Goal: Task Accomplishment & Management: Manage account settings

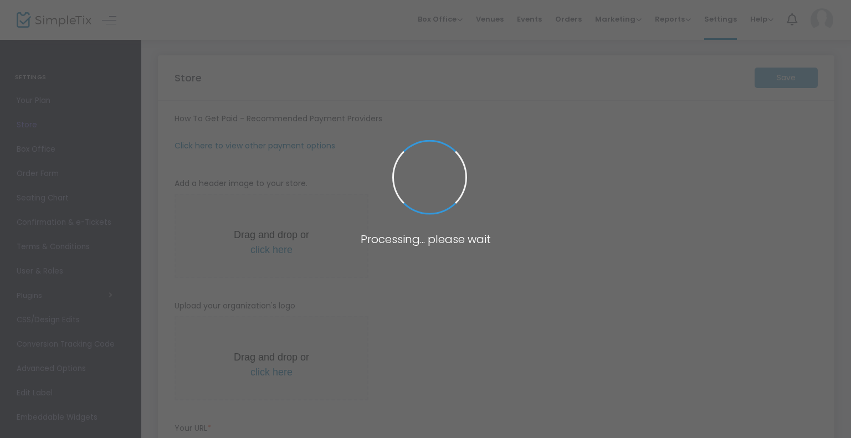
type input "[URL]"
radio input "true"
radio input "false"
radio input "true"
type input "A Southern Nutcracker"
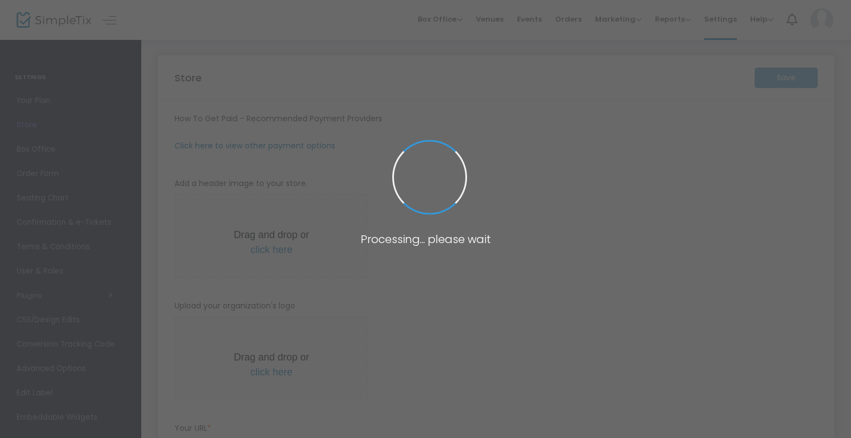
type input "2569626255"
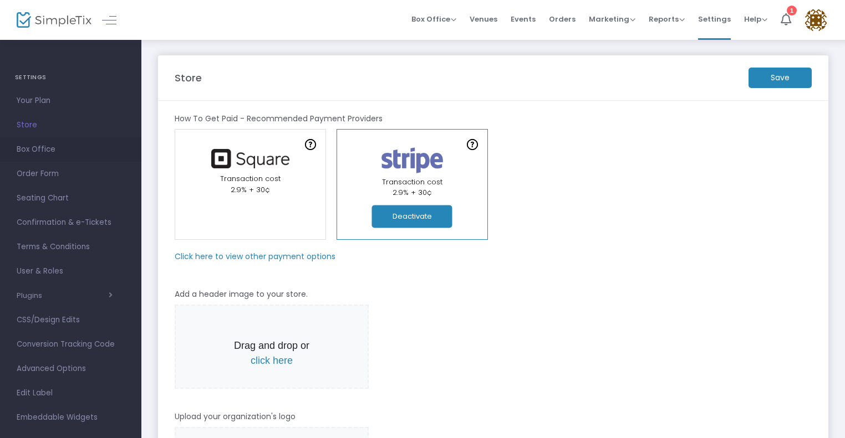
click at [32, 150] on span "Box Office" at bounding box center [71, 149] width 108 height 14
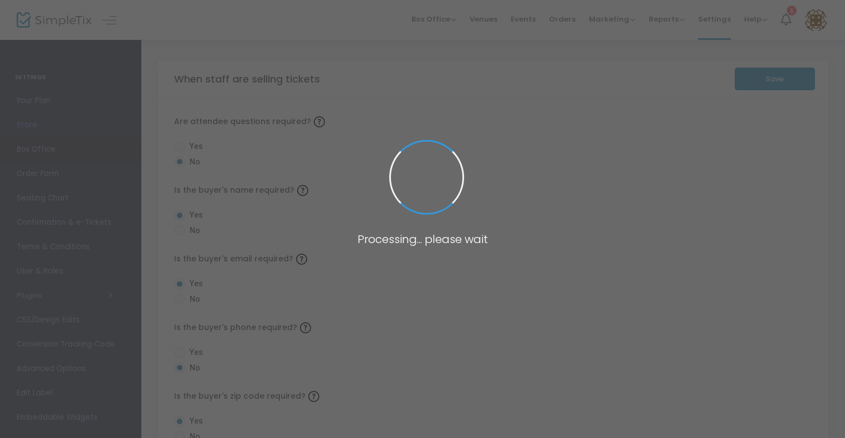
radio input "false"
radio input "true"
radio input "false"
radio input "true"
radio input "false"
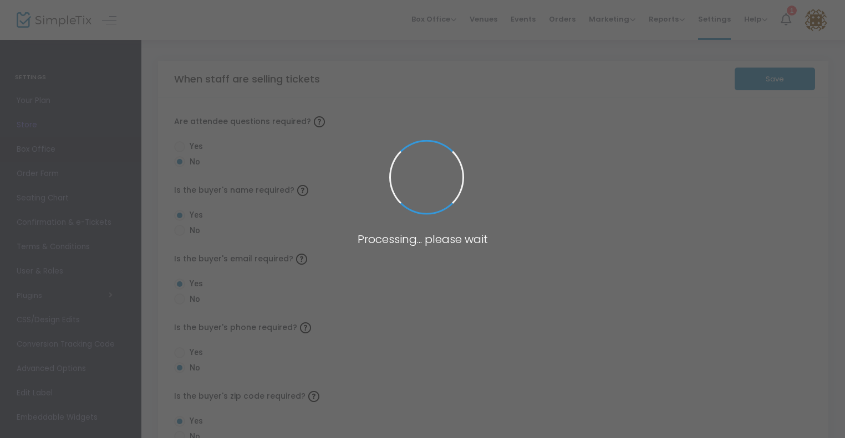
radio input "true"
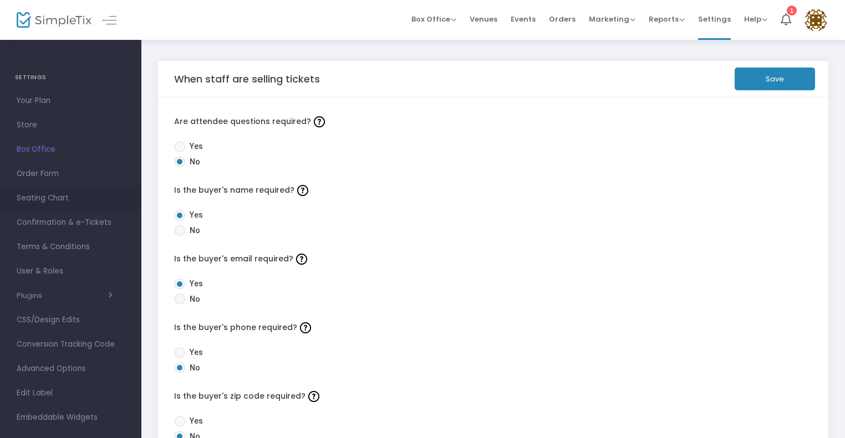
click at [41, 195] on span "Seating Chart" at bounding box center [71, 198] width 108 height 14
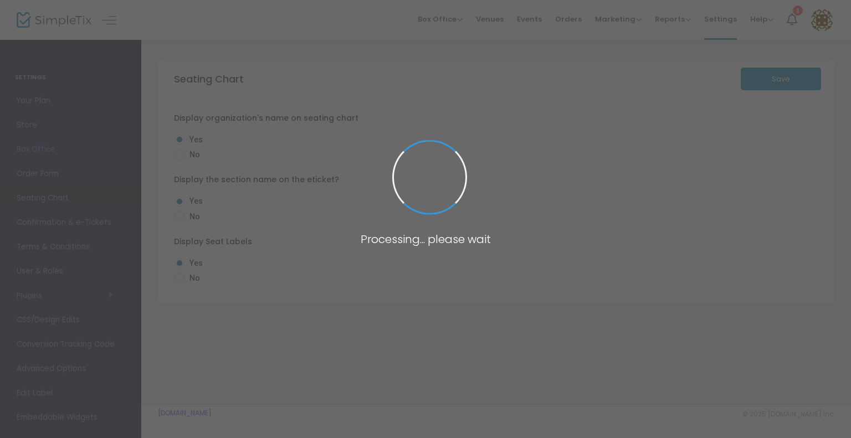
radio input "false"
radio input "true"
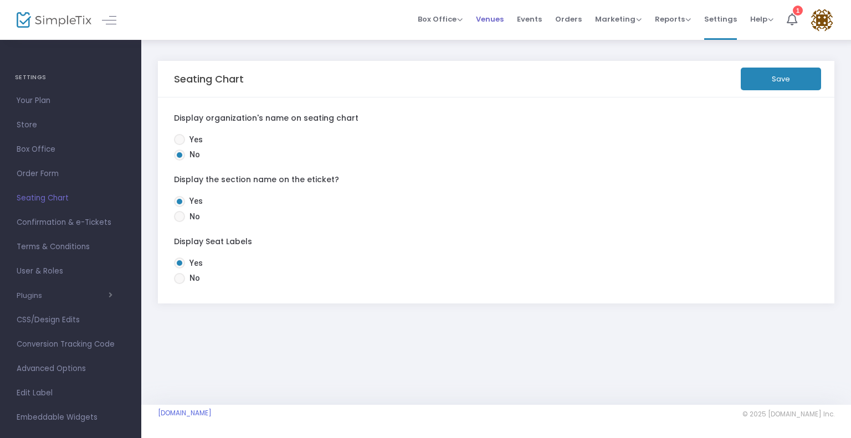
click at [495, 17] on span "Venues" at bounding box center [490, 19] width 28 height 28
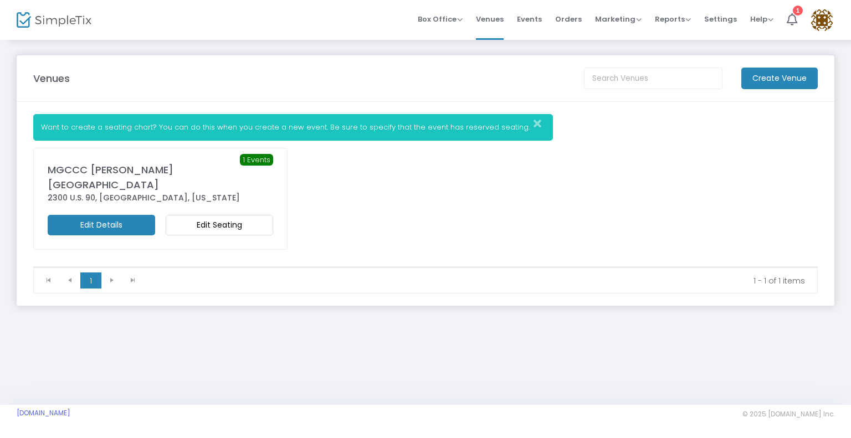
click at [224, 226] on m-button "Edit Seating" at bounding box center [220, 225] width 108 height 21
